Goal: Information Seeking & Learning: Learn about a topic

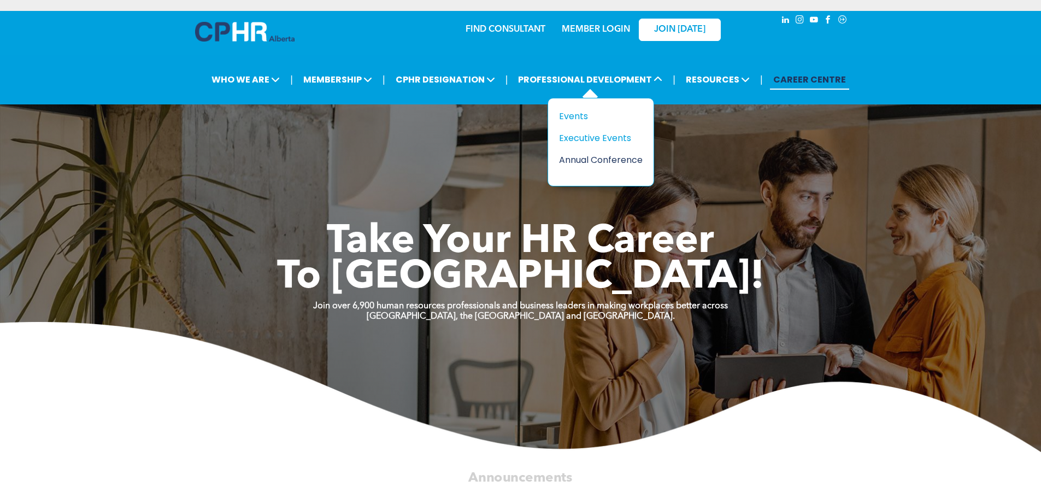
click at [576, 162] on div "Annual Conference" at bounding box center [596, 160] width 75 height 14
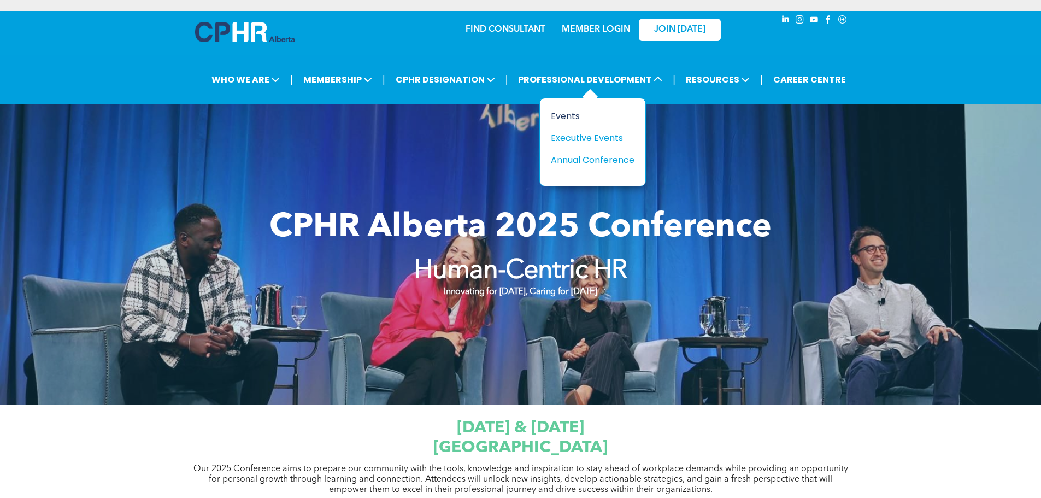
click at [572, 112] on div "Events" at bounding box center [588, 116] width 75 height 14
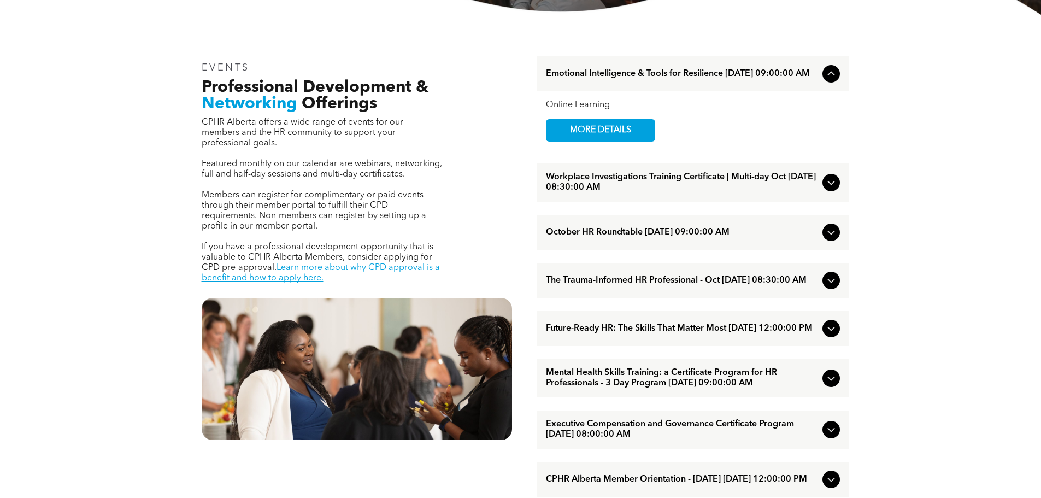
scroll to position [383, 0]
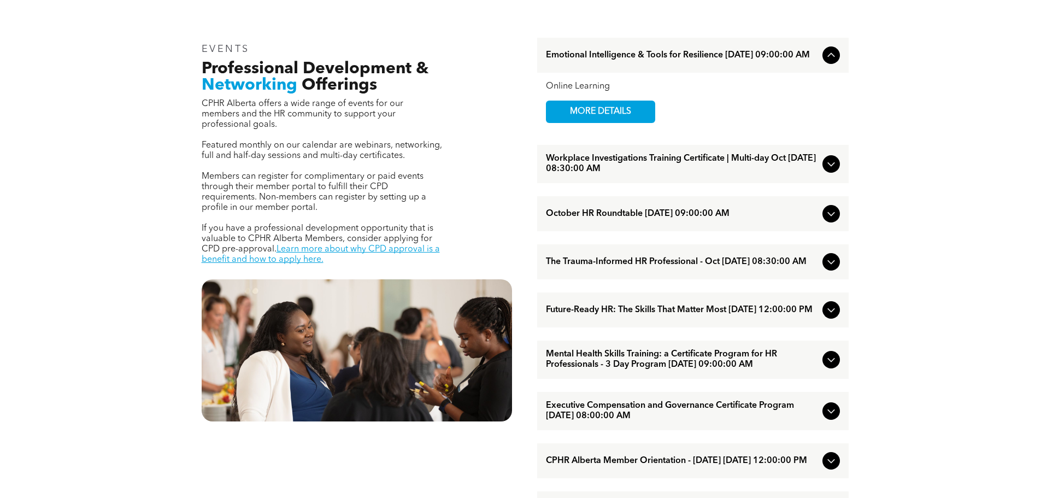
click at [832, 220] on icon at bounding box center [831, 213] width 13 height 13
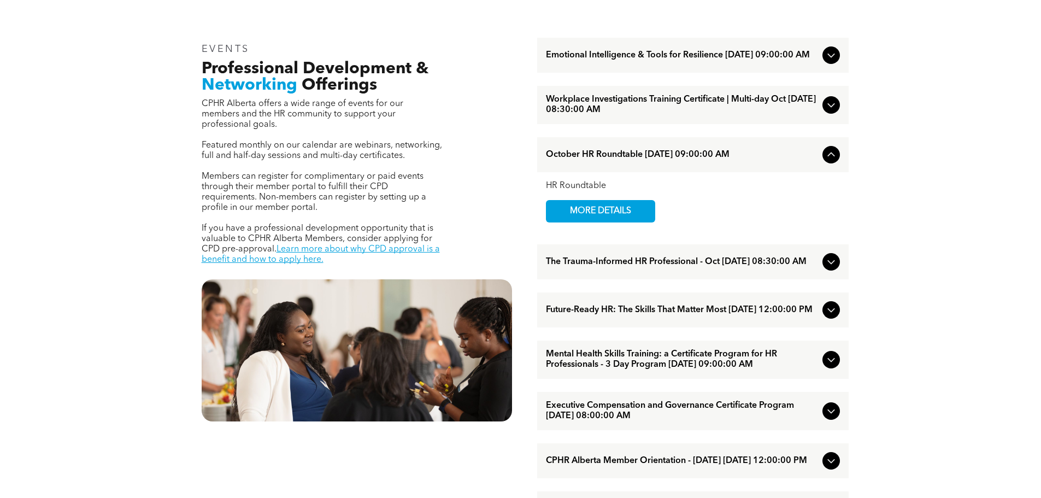
click at [828, 161] on icon at bounding box center [831, 154] width 13 height 13
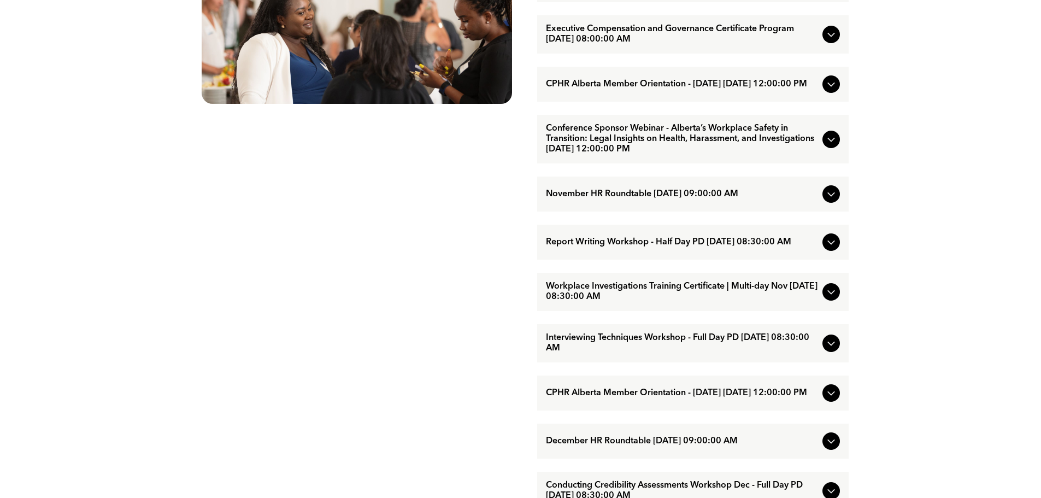
scroll to position [711, 0]
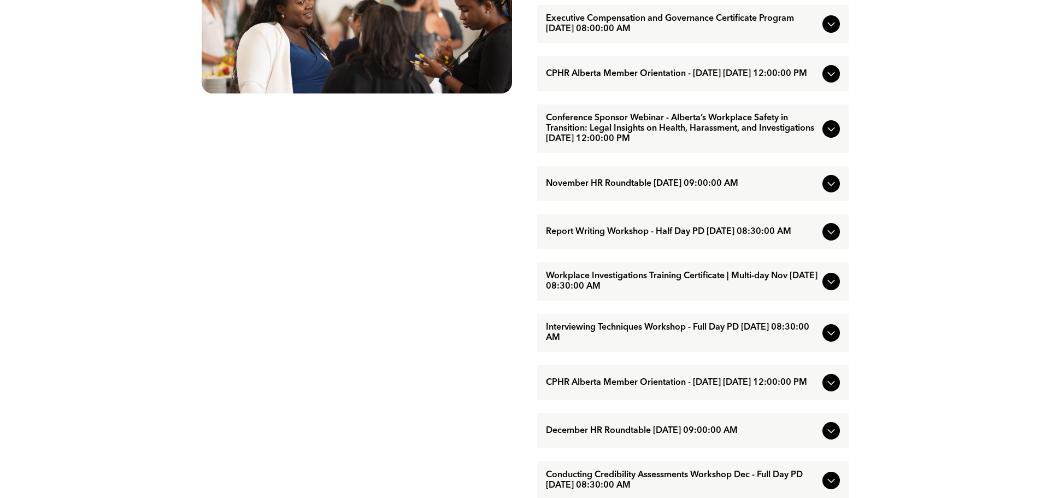
click at [835, 389] on icon at bounding box center [831, 382] width 13 height 13
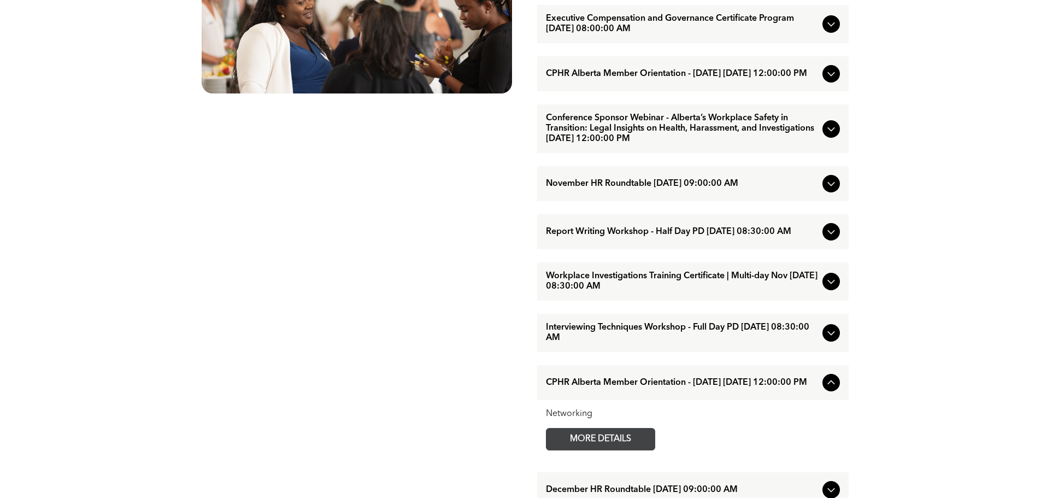
click at [607, 450] on span "MORE DETAILS" at bounding box center [600, 439] width 86 height 21
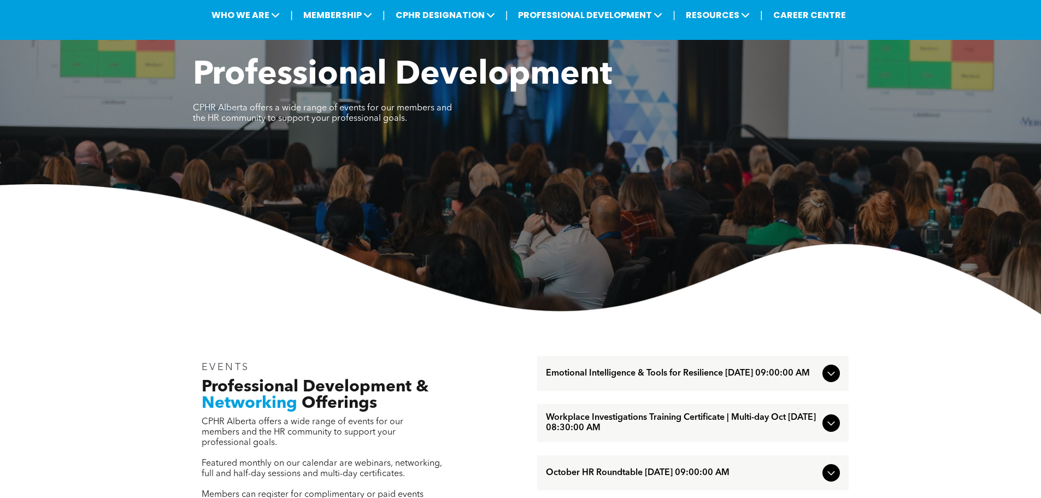
scroll to position [0, 0]
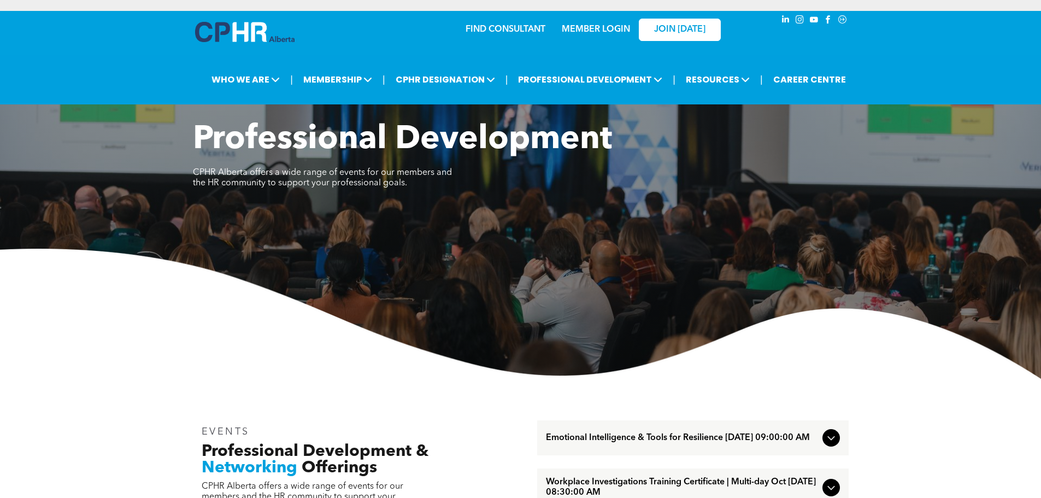
click at [593, 27] on link "MEMBER LOGIN" at bounding box center [596, 29] width 68 height 9
click at [606, 30] on link "MEMBER LOGIN" at bounding box center [596, 29] width 68 height 9
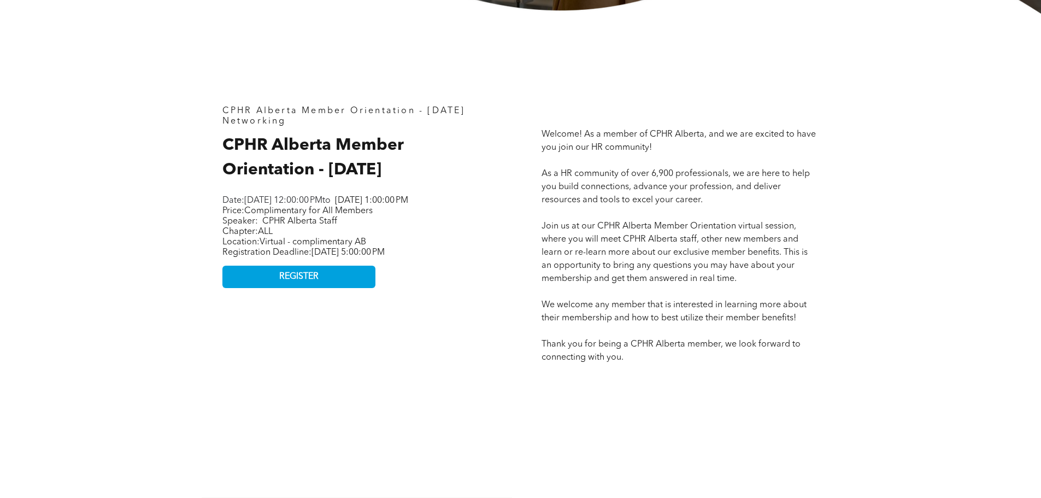
scroll to position [437, 0]
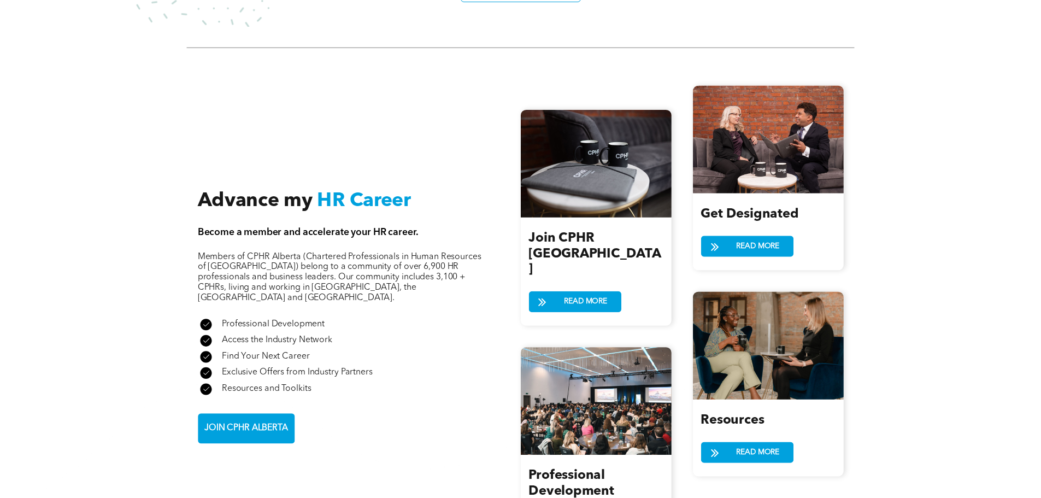
scroll to position [1148, 0]
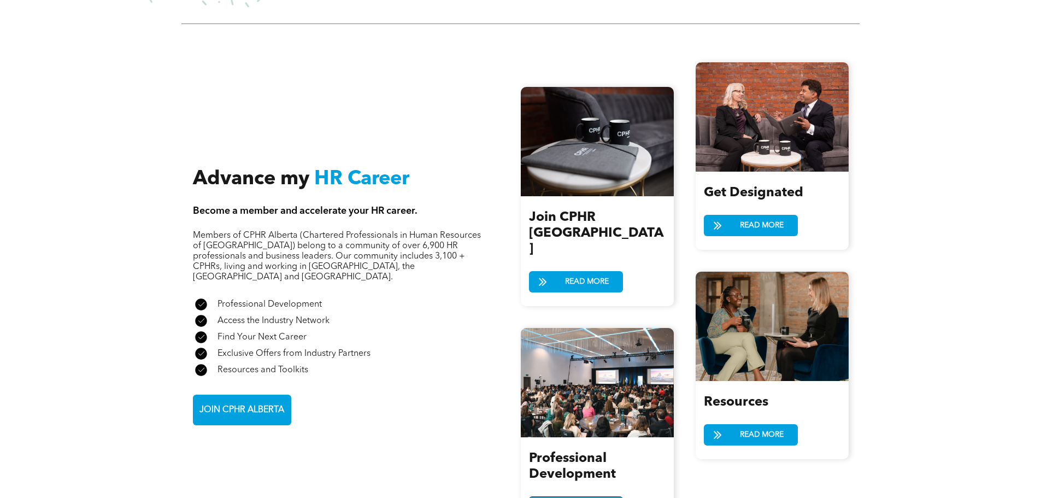
click at [566, 497] on span "READ MORE" at bounding box center [586, 507] width 51 height 20
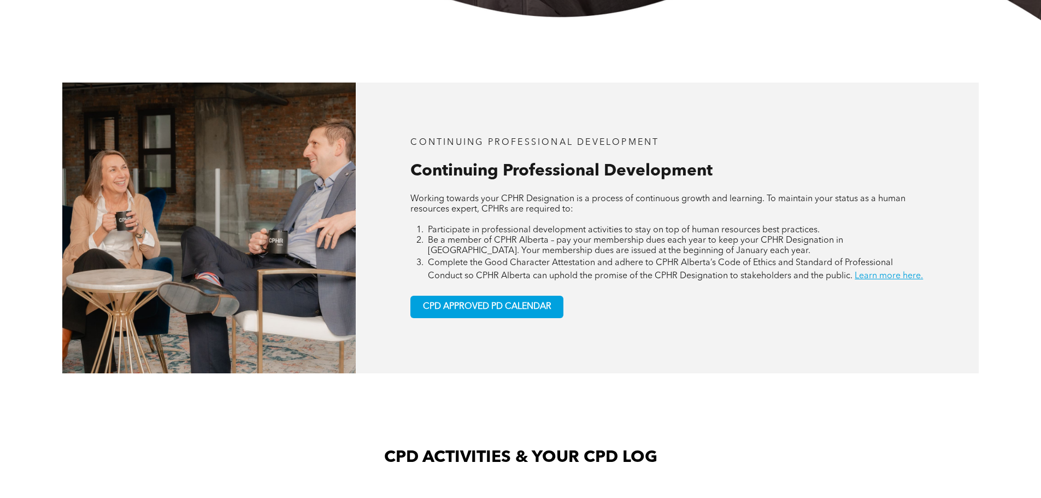
scroll to position [437, 0]
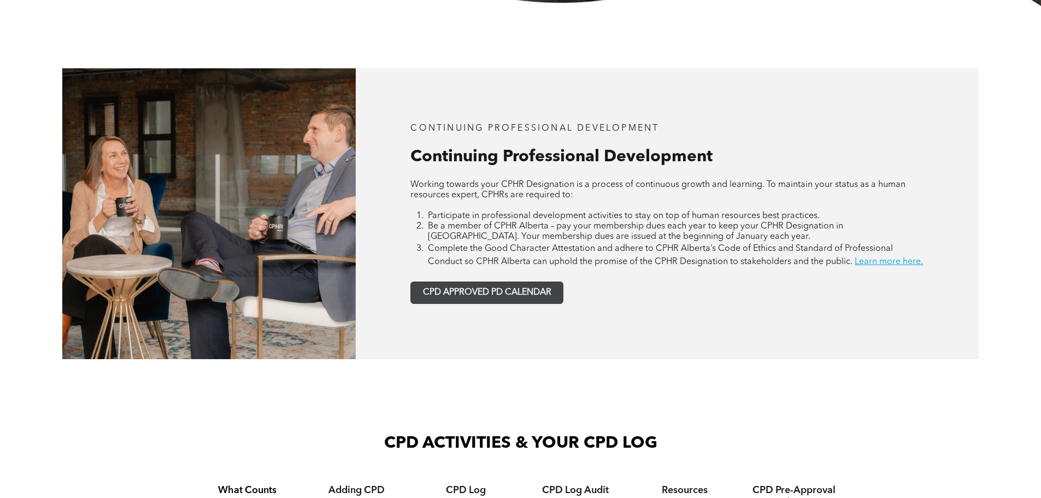
click at [480, 298] on span "CPD APPROVED PD CALENDAR" at bounding box center [487, 292] width 128 height 10
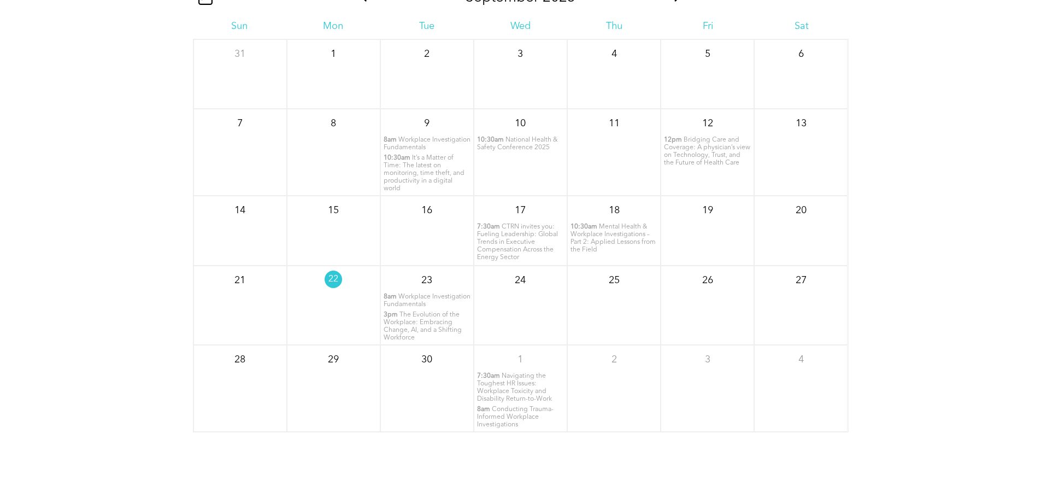
scroll to position [1164, 0]
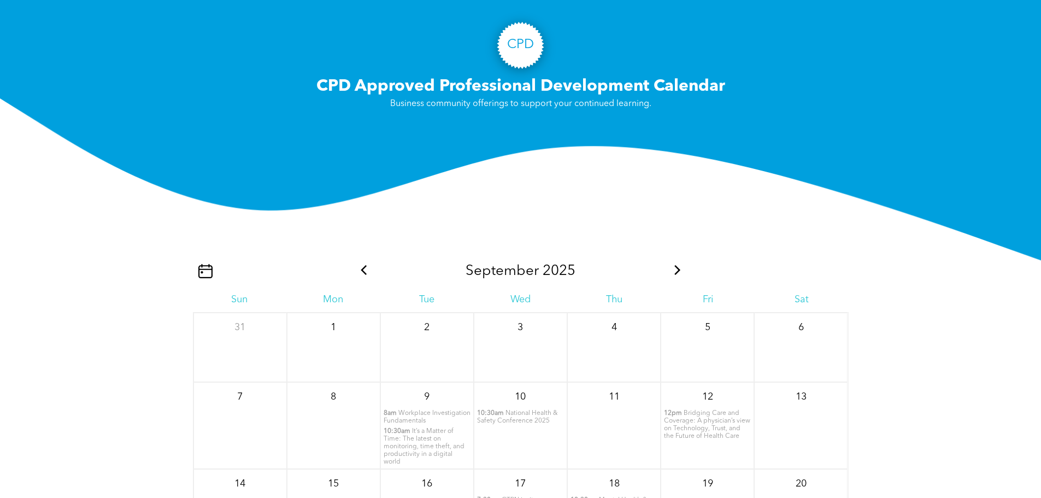
click at [681, 275] on icon at bounding box center [678, 270] width 14 height 10
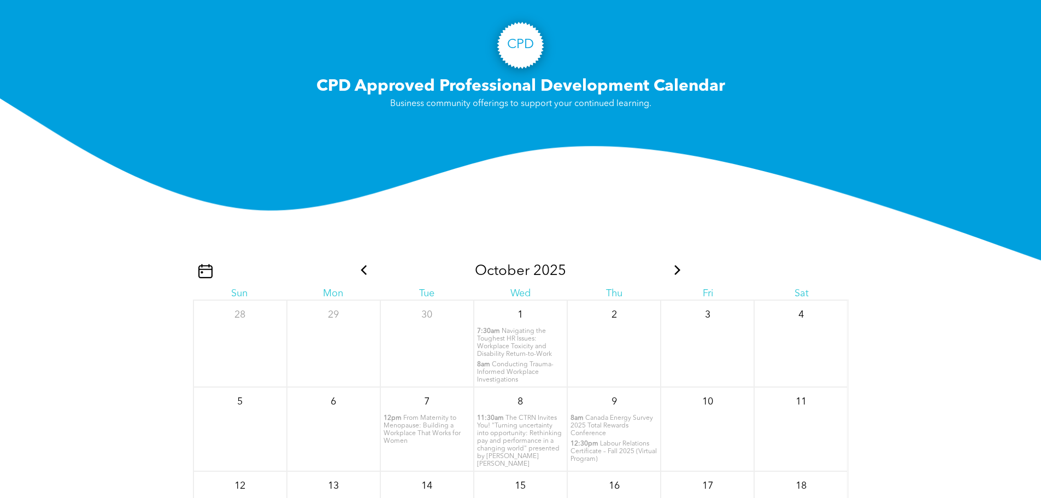
click at [671, 275] on icon at bounding box center [678, 270] width 14 height 10
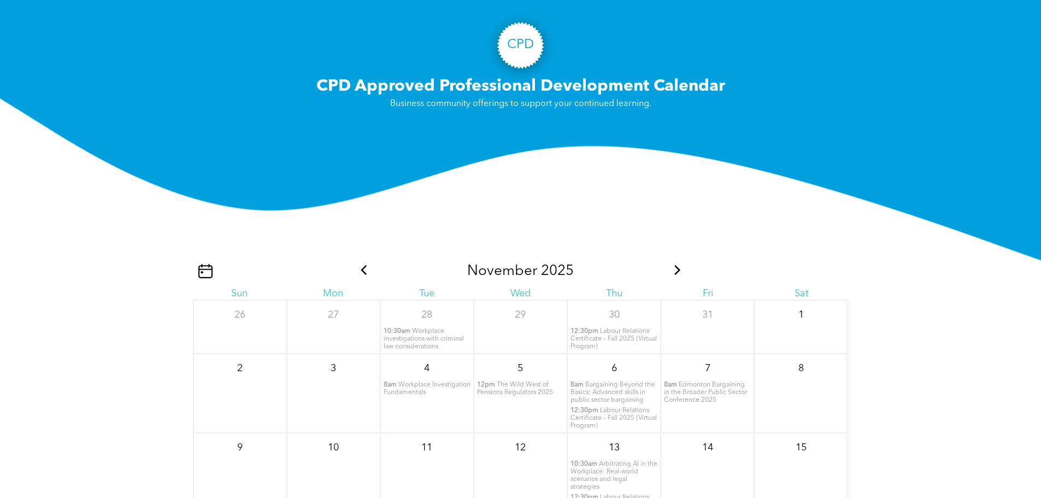
click at [674, 275] on icon at bounding box center [678, 270] width 14 height 10
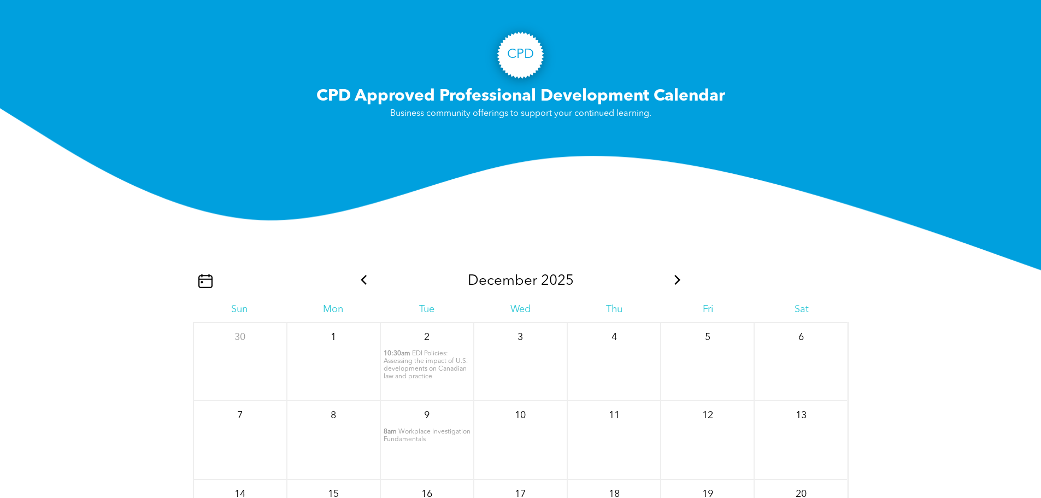
scroll to position [1109, 0]
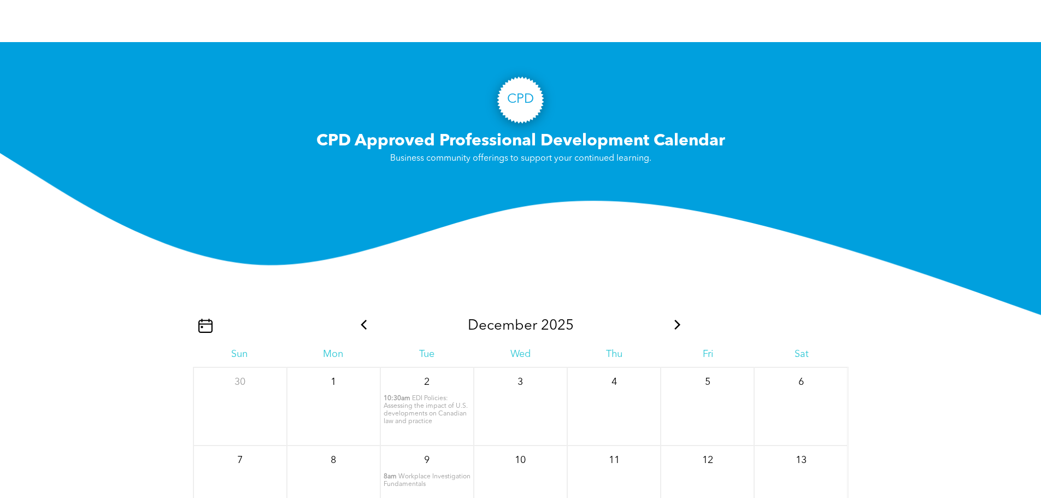
click at [360, 330] on icon at bounding box center [364, 325] width 14 height 10
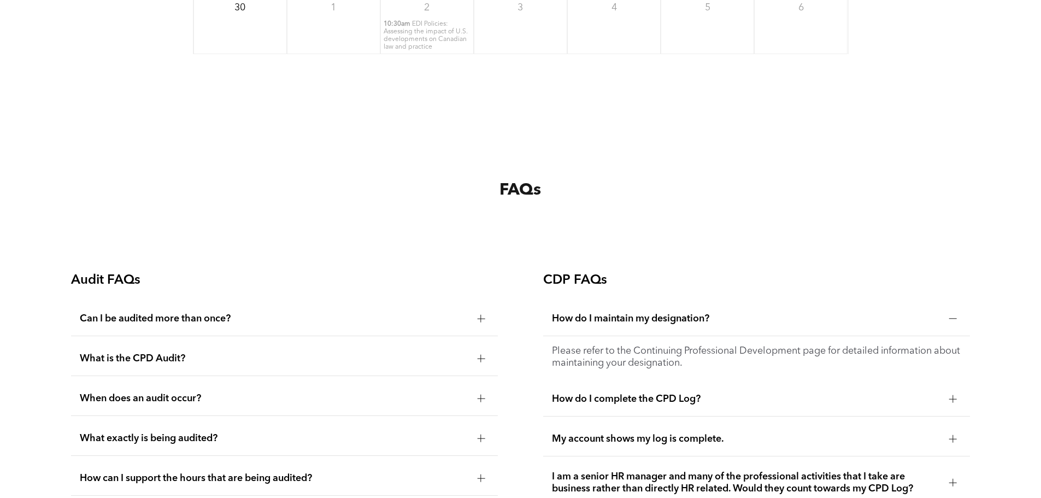
scroll to position [1710, 0]
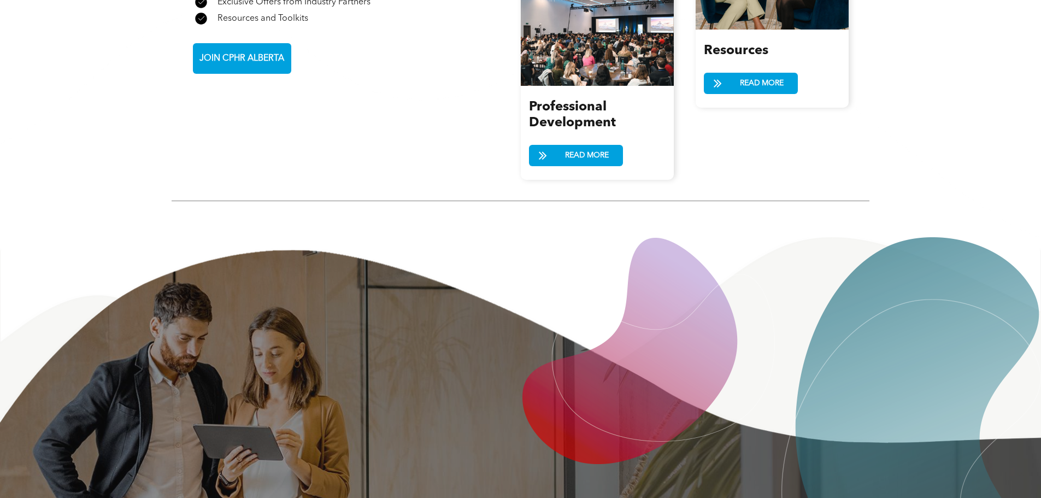
scroll to position [1530, 0]
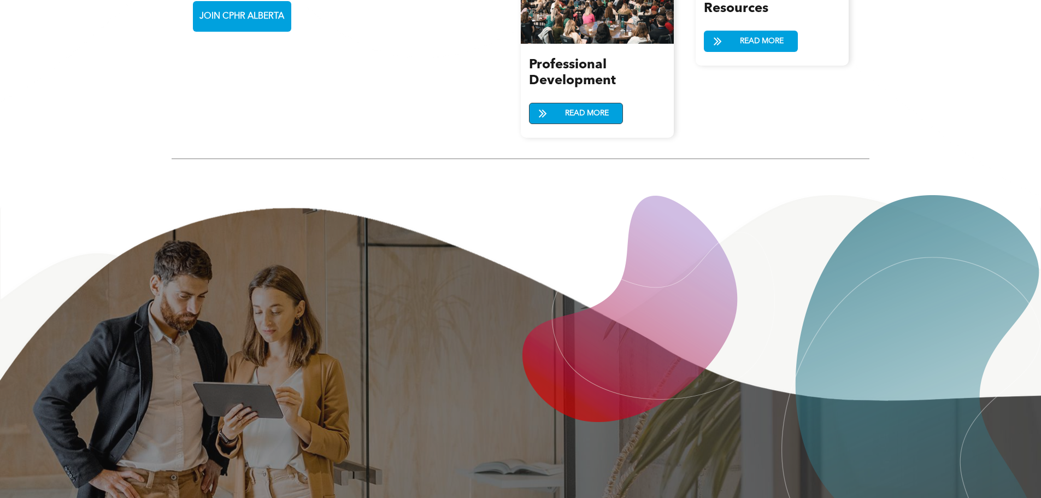
click at [563, 103] on span "READ MORE" at bounding box center [586, 113] width 51 height 20
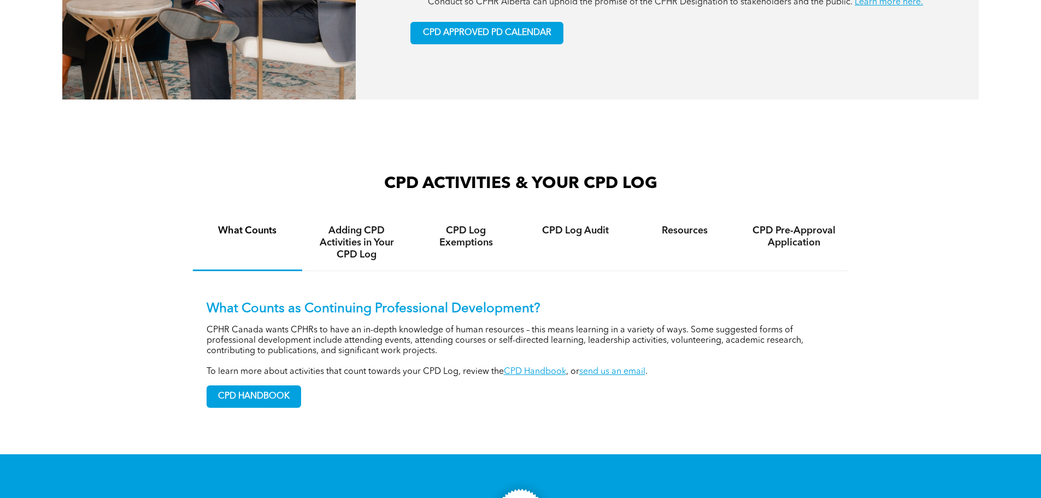
scroll to position [711, 0]
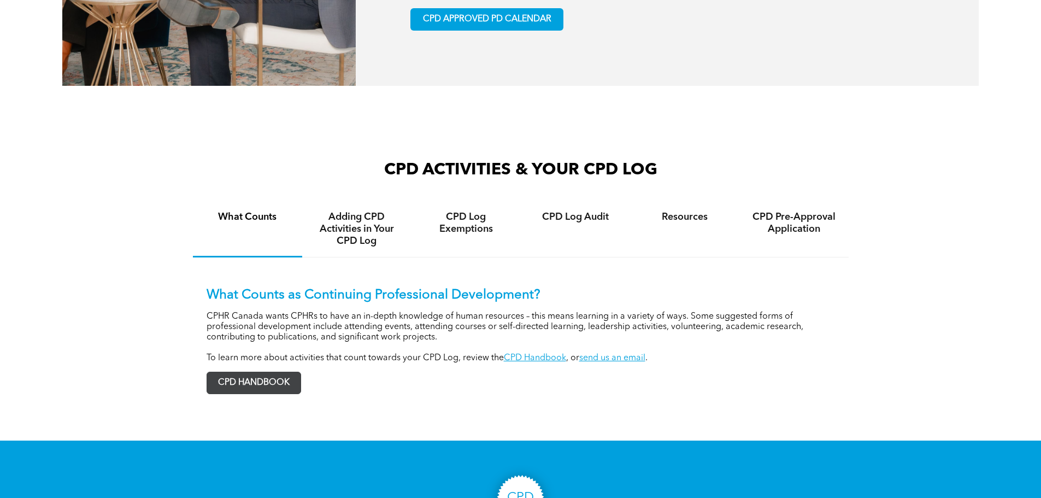
click at [259, 391] on span "CPD HANDBOOK" at bounding box center [253, 382] width 93 height 21
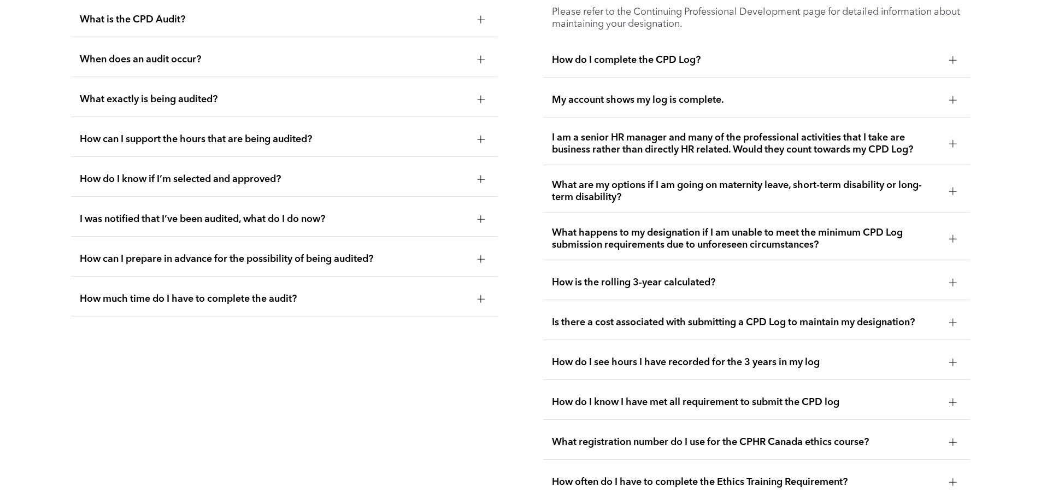
scroll to position [2186, 0]
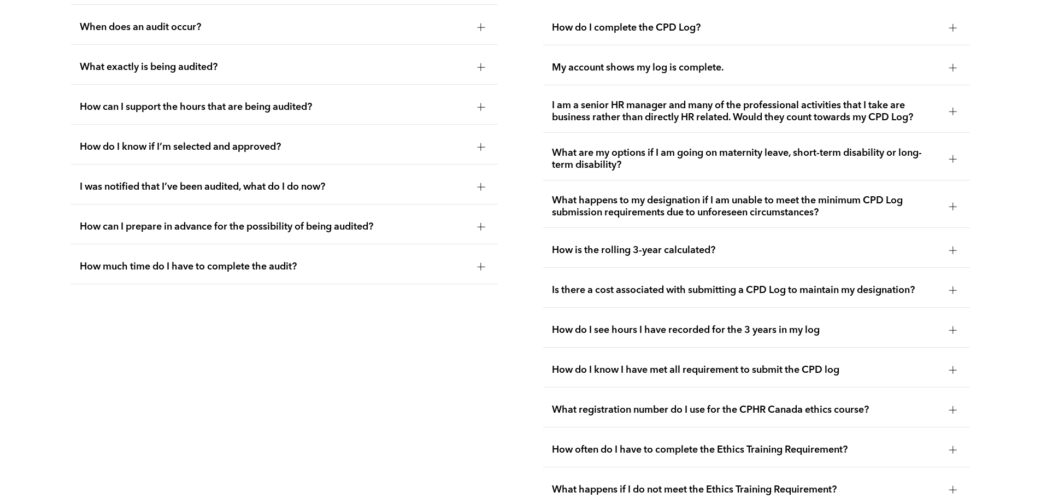
click at [953, 254] on div at bounding box center [953, 251] width 1 height 8
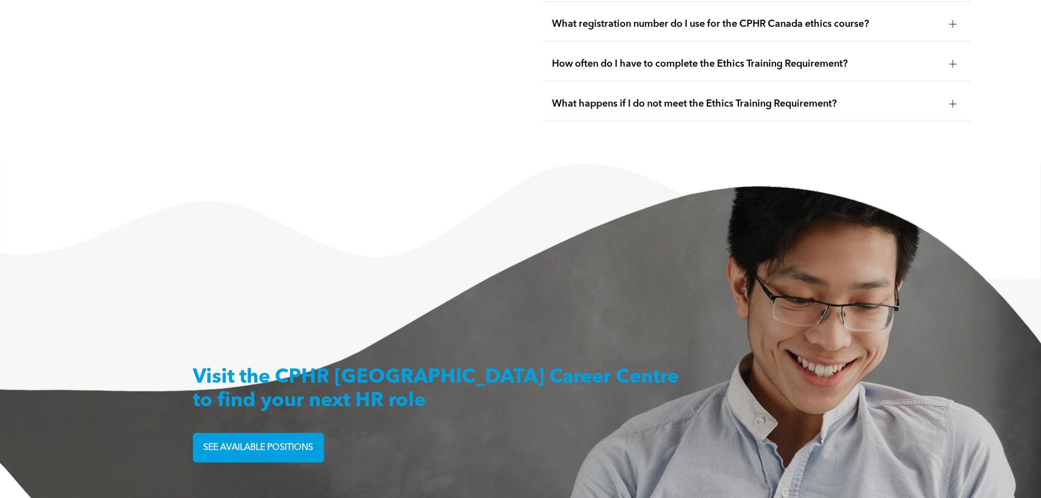
scroll to position [2559, 0]
